Goal: Transaction & Acquisition: Purchase product/service

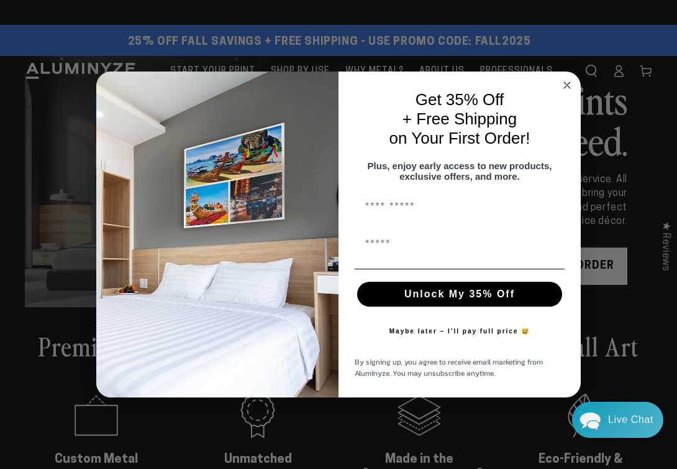
click at [73, 71] on form "Get 35% Off + Free Shipping on Your First Order! Plus, enjoy early access to ne…" at bounding box center [338, 234] width 485 height 326
click at [73, 83] on circle "Close dialog" at bounding box center [568, 85] width 14 height 14
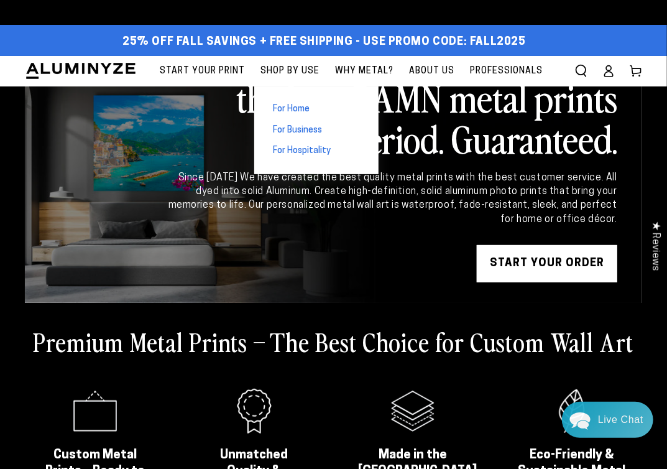
click at [73, 114] on span "For Home" at bounding box center [291, 109] width 37 height 12
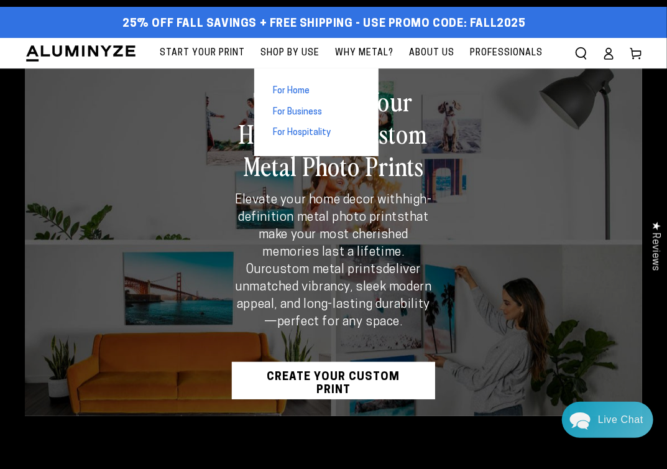
click at [319, 117] on span "For Business" at bounding box center [297, 112] width 49 height 12
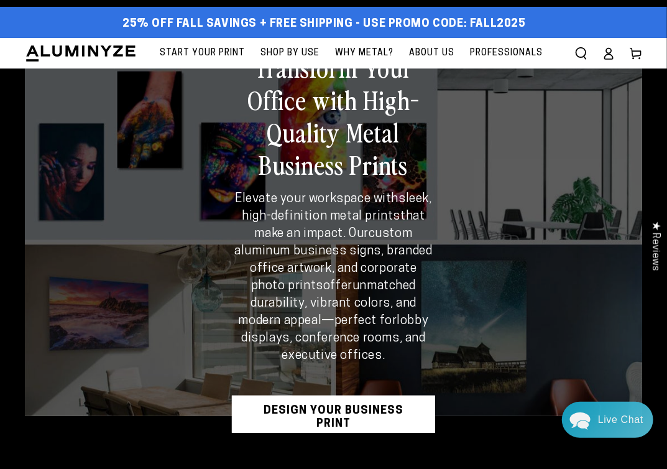
click at [502, 52] on span "Professionals" at bounding box center [506, 53] width 73 height 16
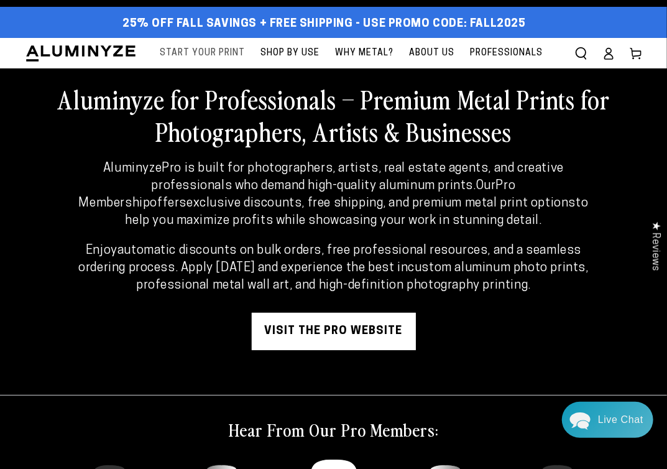
click at [206, 54] on span "Start Your Print" at bounding box center [202, 53] width 85 height 16
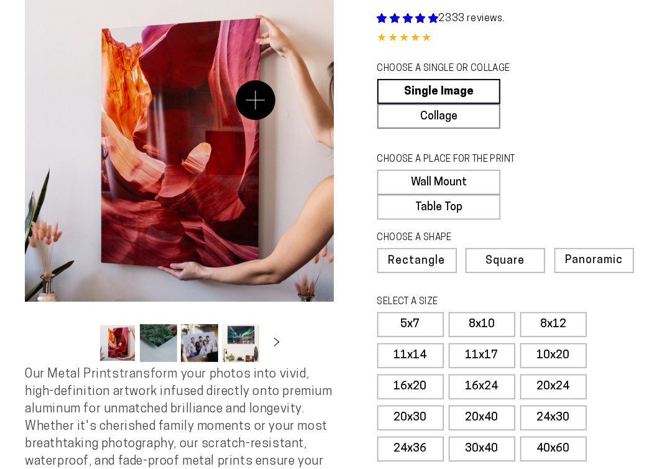
select select "**********"
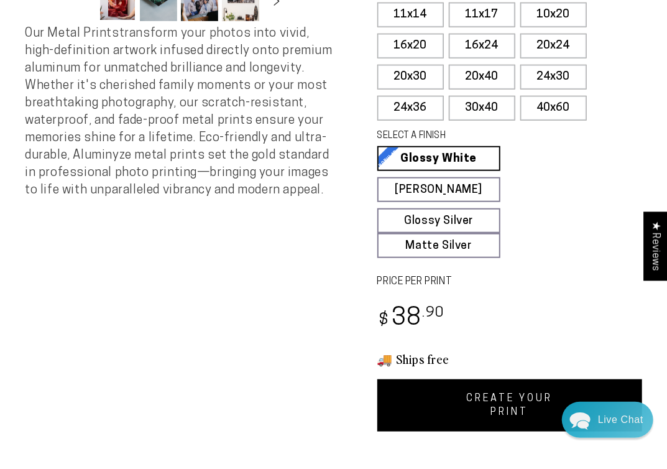
click at [470, 89] on fieldset "SELECT A SIZE Learn more 5x7 8x10" at bounding box center [505, 41] width 257 height 172
click at [474, 80] on label "20x40" at bounding box center [482, 77] width 66 height 25
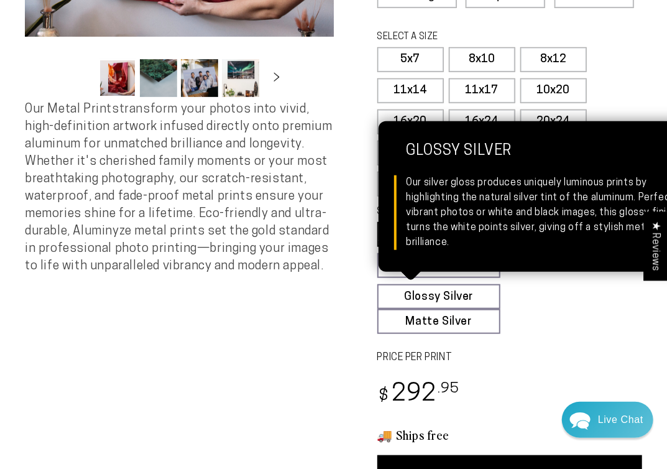
scroll to position [479, 0]
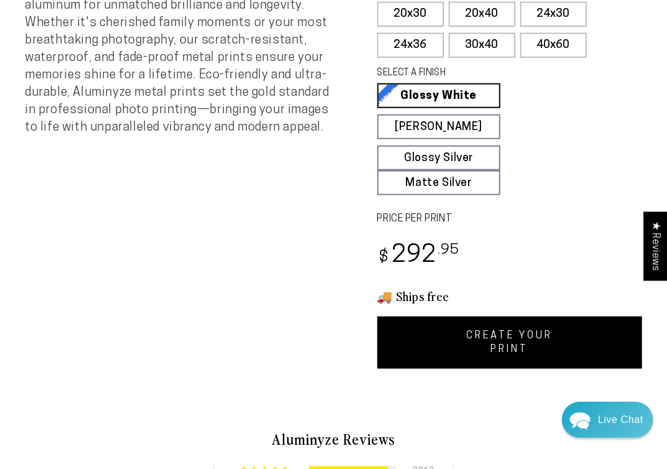
click at [501, 326] on link "CREATE YOUR PRINT" at bounding box center [509, 342] width 265 height 52
